Goal: Task Accomplishment & Management: Use online tool/utility

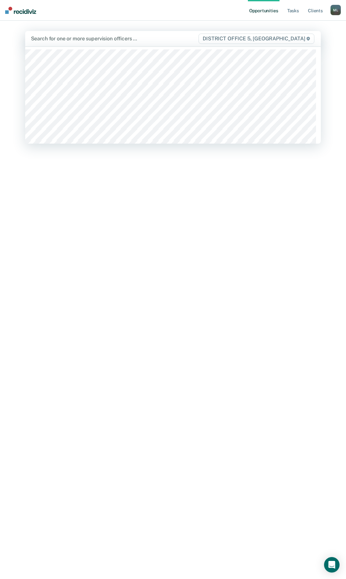
click at [99, 38] on div at bounding box center [114, 38] width 167 height 7
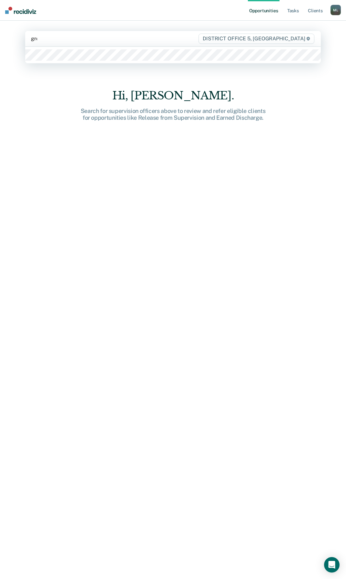
type input "gree"
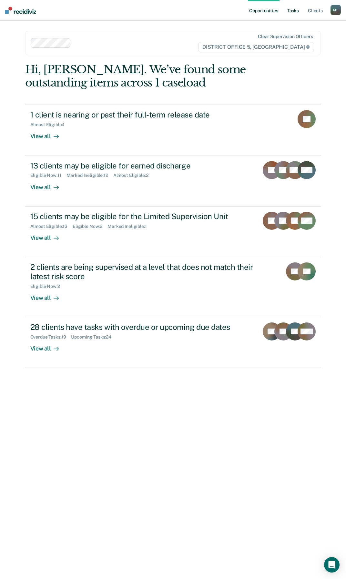
click at [294, 9] on link "Tasks" at bounding box center [293, 10] width 14 height 21
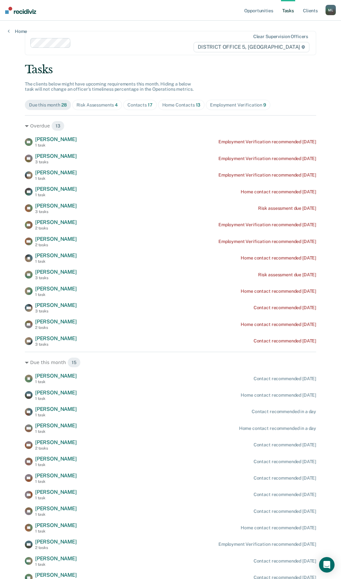
click at [171, 104] on div "Home Contacts 13" at bounding box center [181, 104] width 38 height 5
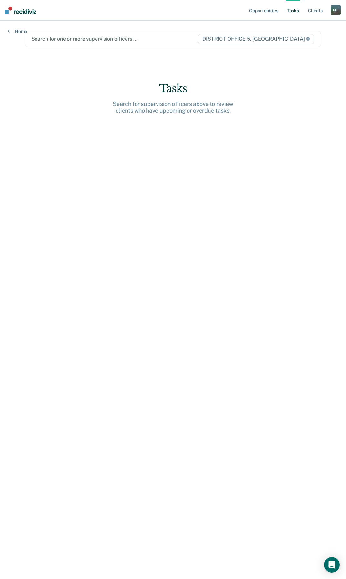
type input "r"
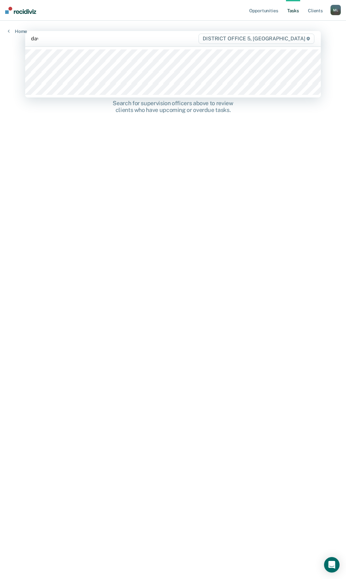
type input "davi"
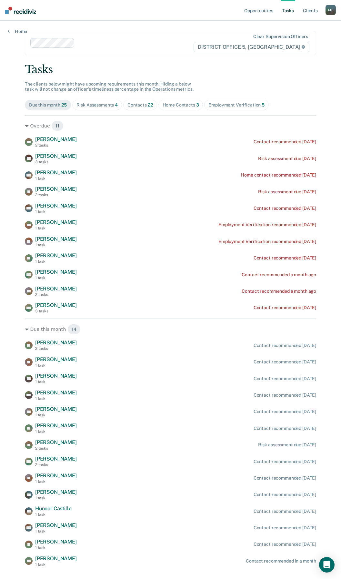
click at [174, 102] on div "Home Contacts 3" at bounding box center [181, 104] width 36 height 5
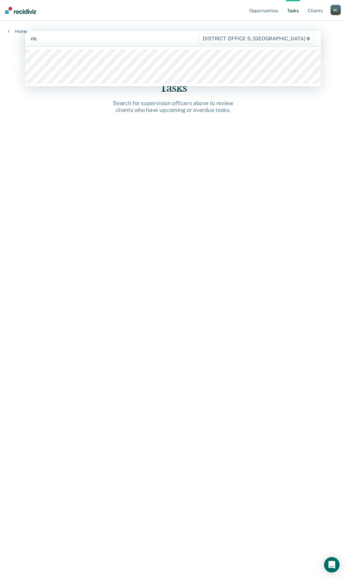
type input "rich"
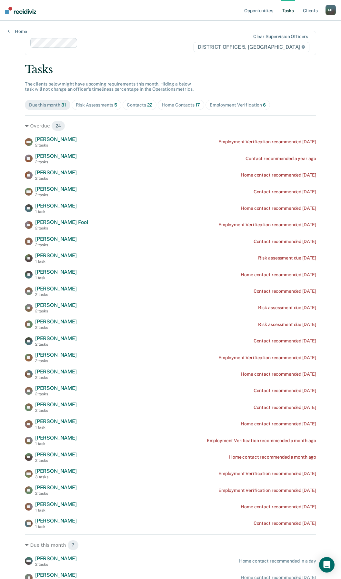
click at [182, 103] on div "Home Contacts 17" at bounding box center [181, 104] width 38 height 5
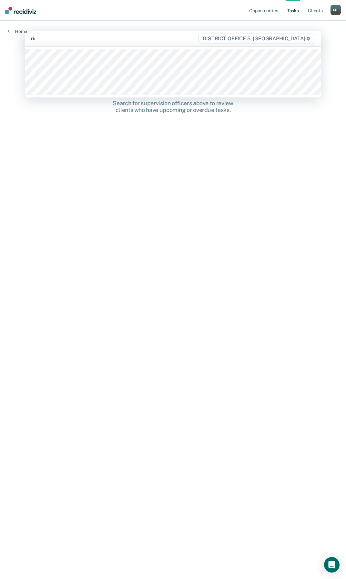
type input "rico"
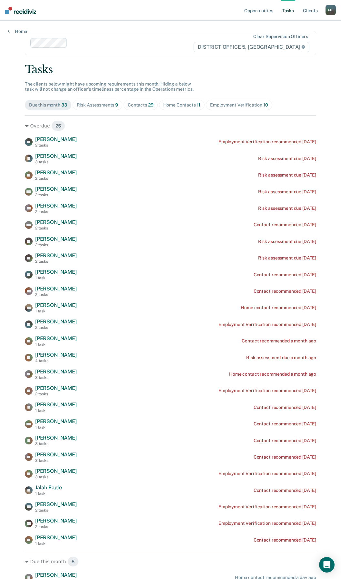
click at [180, 108] on span "Home Contacts 11" at bounding box center [182, 105] width 46 height 10
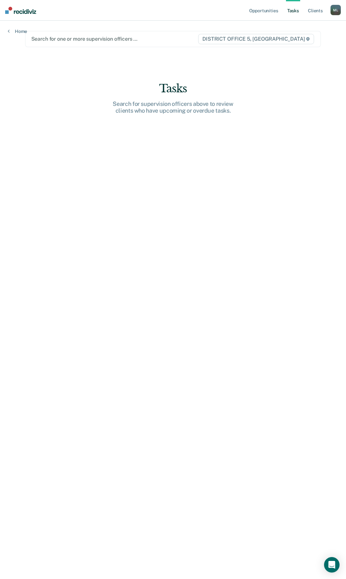
click at [23, 9] on img at bounding box center [20, 10] width 31 height 7
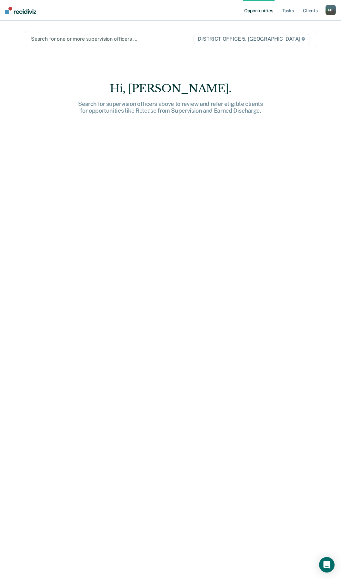
click at [108, 34] on div "Search for one or more supervision officers … DISTRICT OFFICE 5, [GEOGRAPHIC_DA…" at bounding box center [170, 39] width 291 height 16
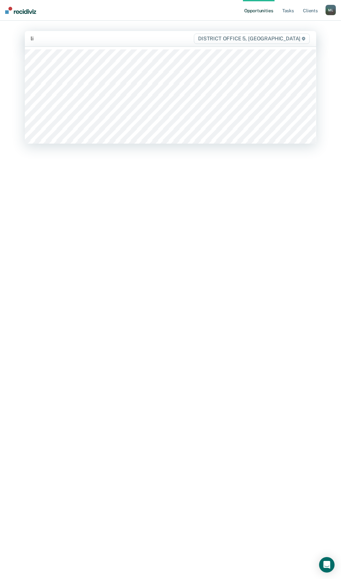
type input "lin"
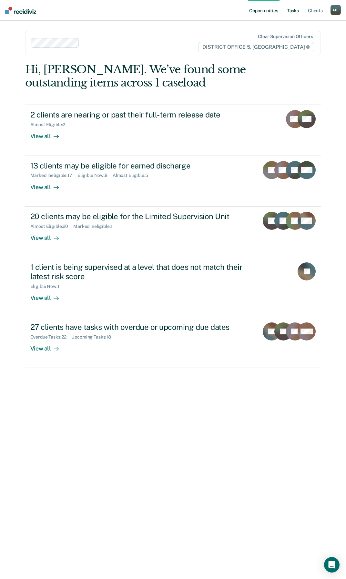
click at [295, 13] on link "Tasks" at bounding box center [293, 10] width 14 height 21
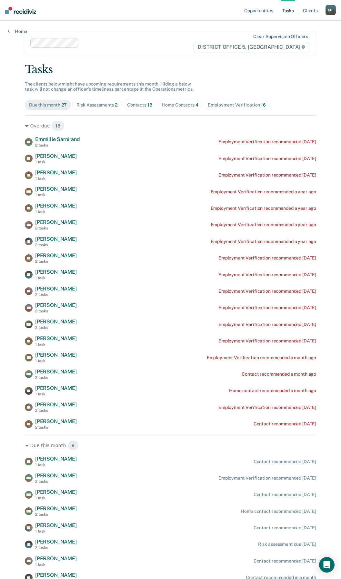
click at [180, 105] on div "Home Contacts 4" at bounding box center [180, 104] width 36 height 5
